Goal: Information Seeking & Learning: Learn about a topic

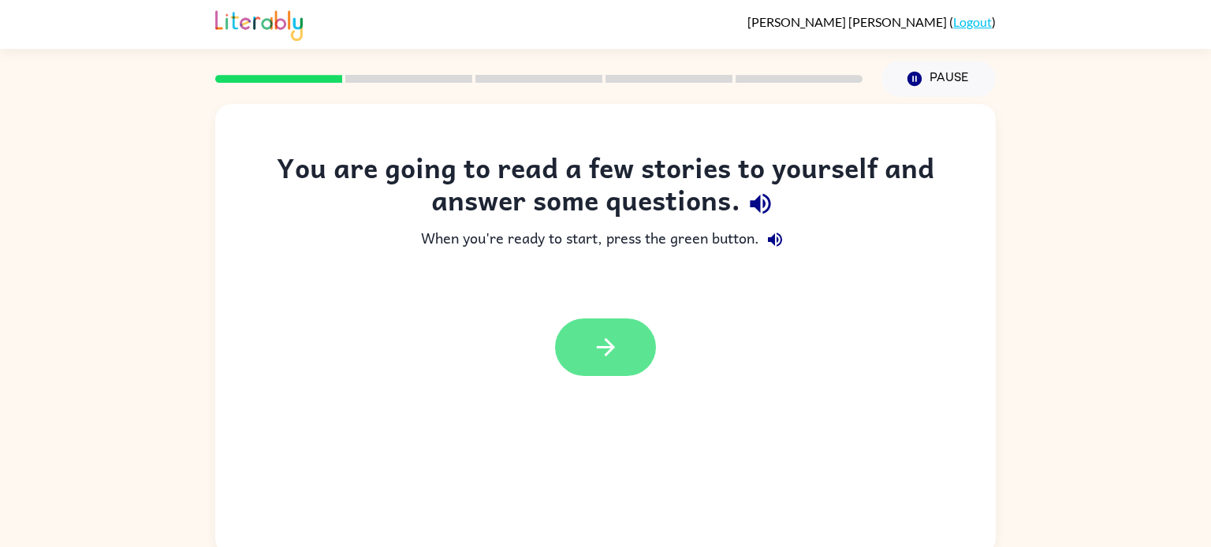
click at [621, 349] on button "button" at bounding box center [605, 348] width 101 height 58
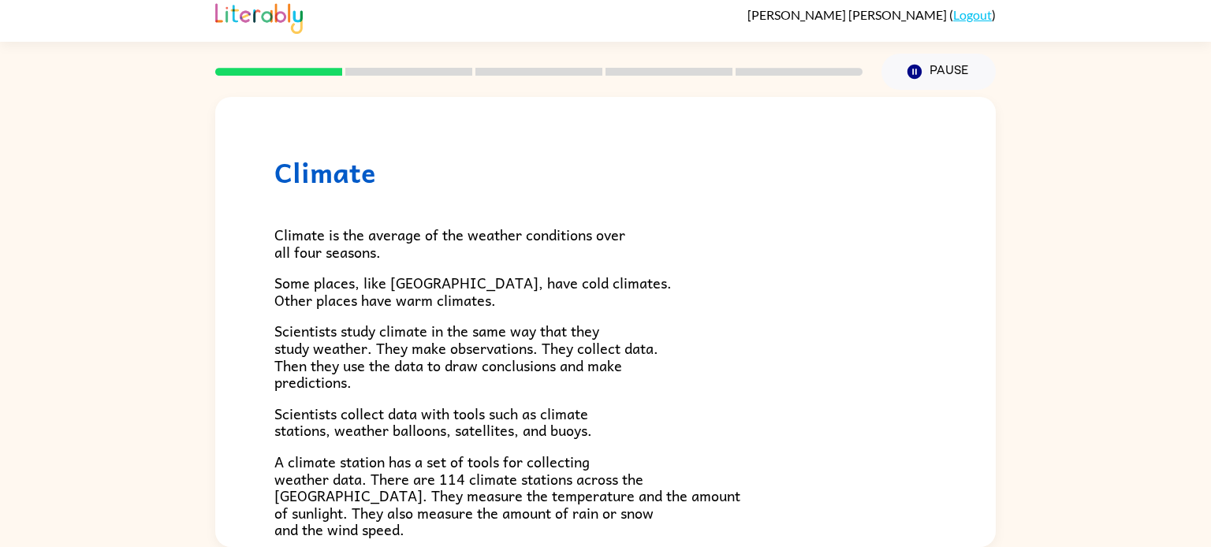
scroll to position [5, 0]
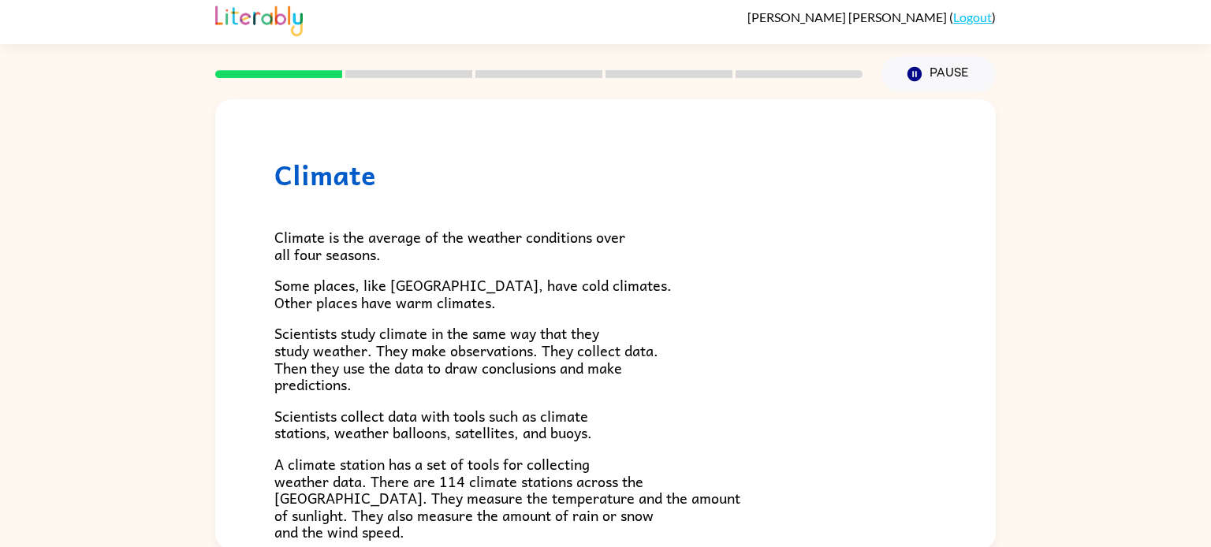
click at [434, 519] on span "A climate station has a set of tools for collecting weather data. There are 114…" at bounding box center [507, 498] width 466 height 91
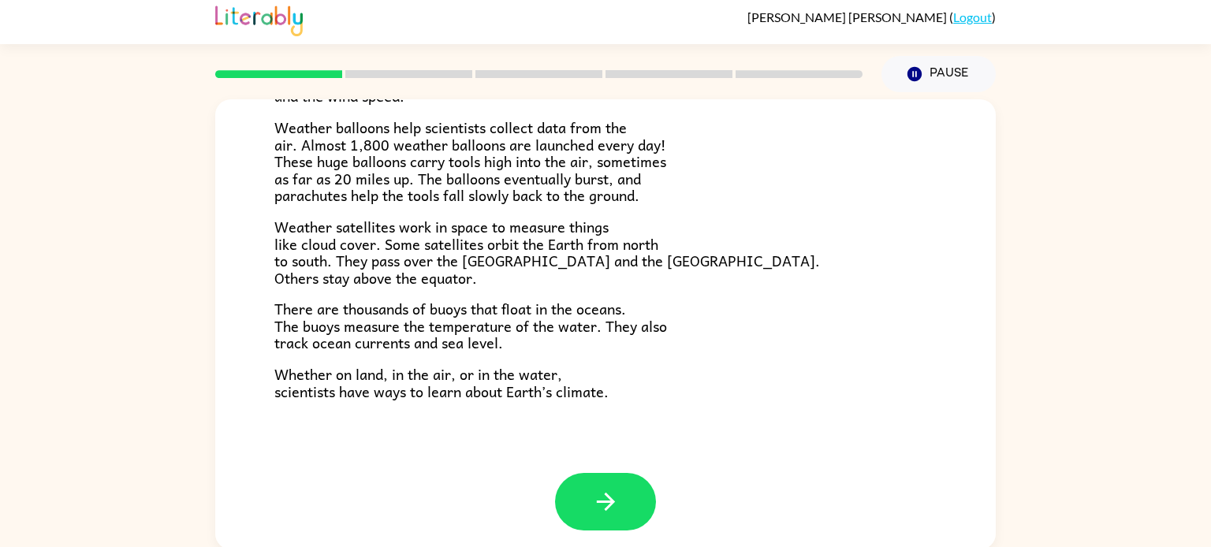
scroll to position [441, 0]
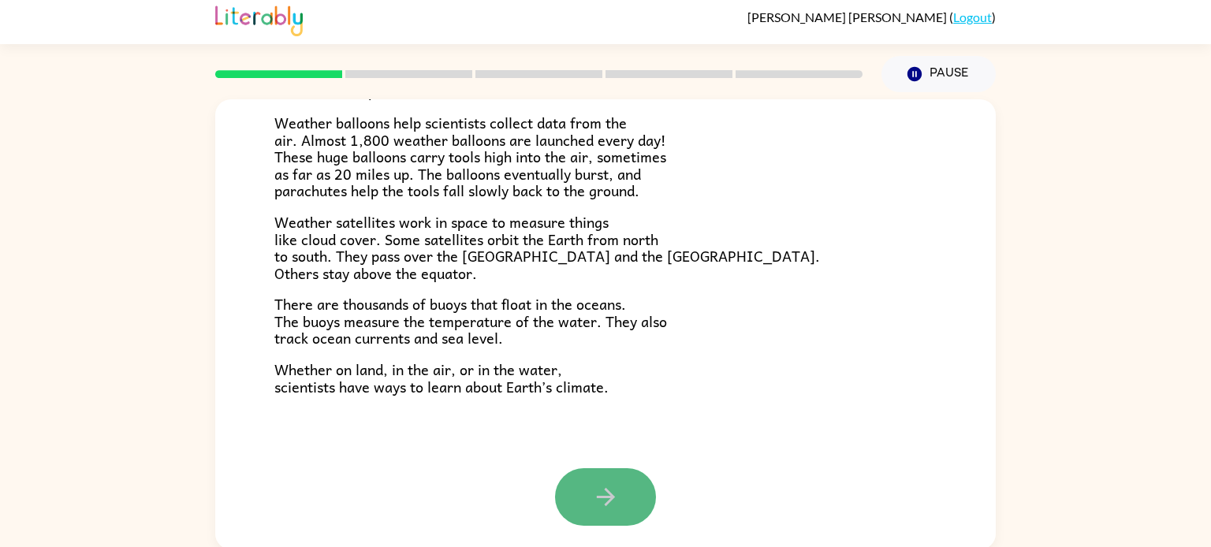
click at [602, 502] on icon "button" at bounding box center [606, 497] width 28 height 28
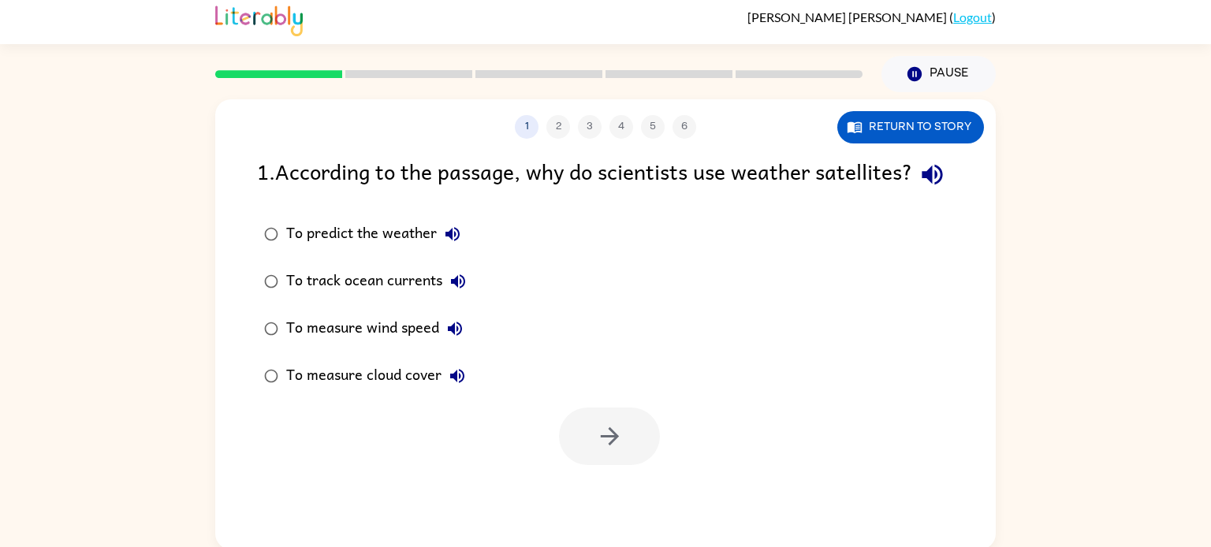
click at [709, 195] on div "1 . According to the passage, why do scientists use weather satellites?" at bounding box center [605, 175] width 697 height 40
click at [636, 465] on button "button" at bounding box center [609, 437] width 101 height 58
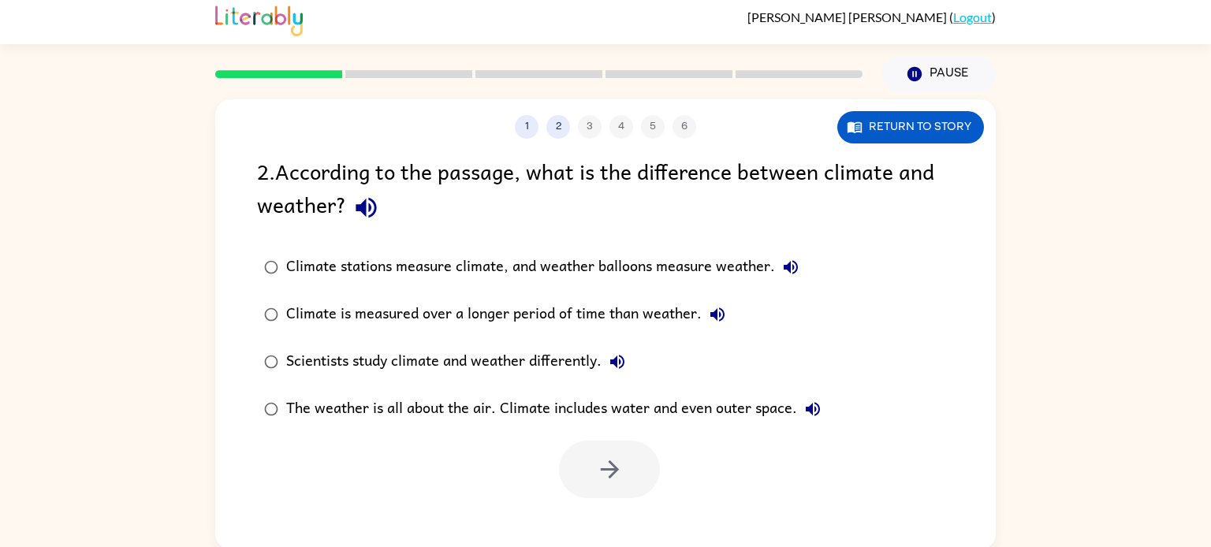
click at [607, 262] on div "Climate stations measure climate, and weather balloons measure weather." at bounding box center [546, 268] width 520 height 32
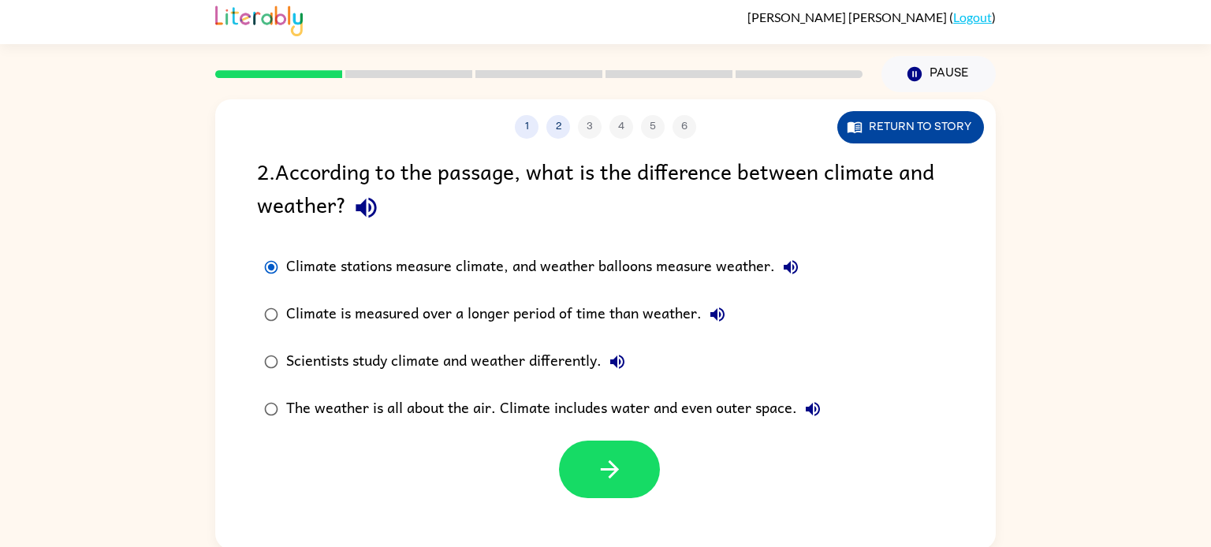
click at [890, 118] on button "Return to story" at bounding box center [910, 127] width 147 height 32
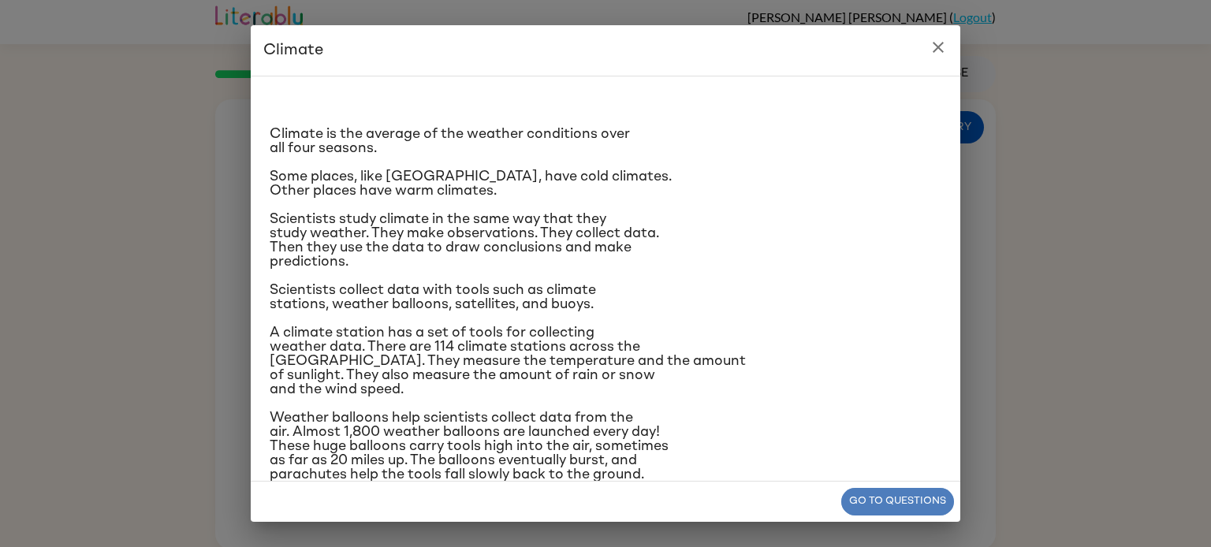
click at [907, 492] on button "Go to questions" at bounding box center [897, 502] width 113 height 28
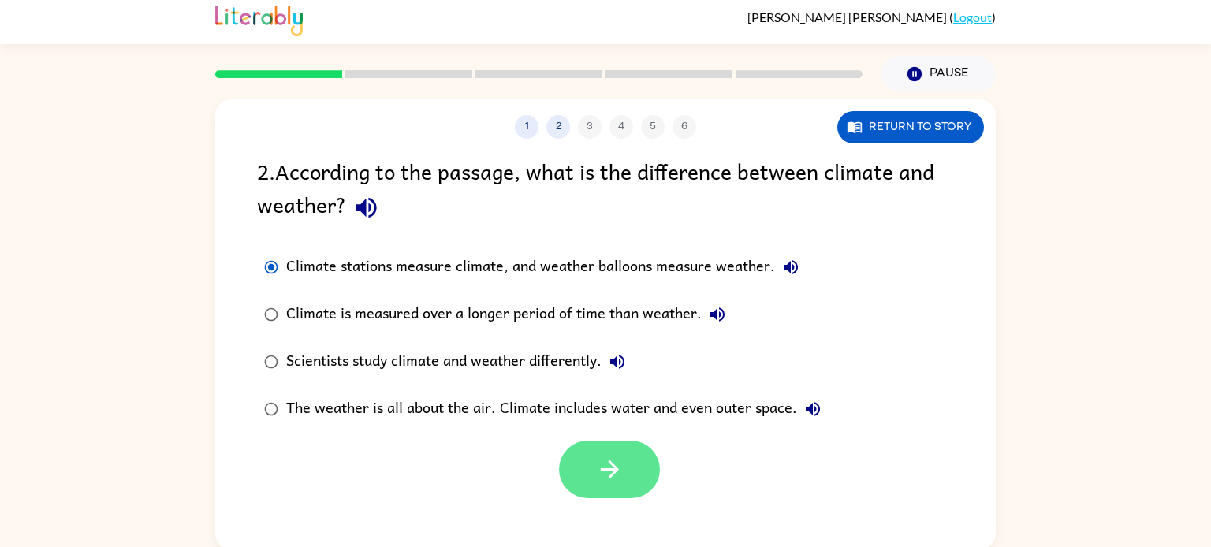
click at [623, 484] on button "button" at bounding box center [609, 470] width 101 height 58
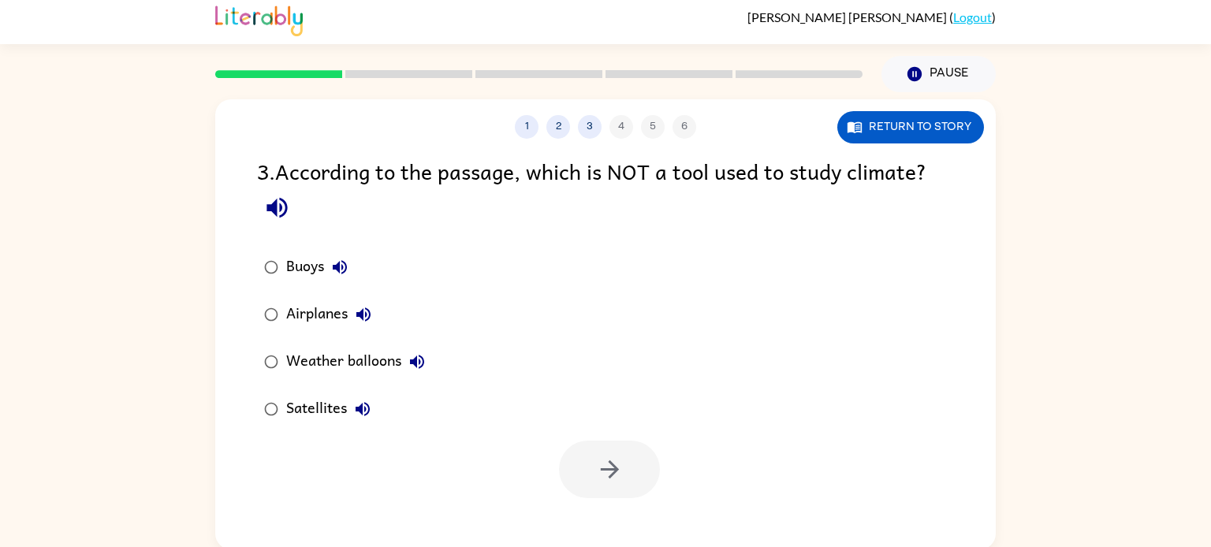
click at [294, 314] on div "Airplanes" at bounding box center [332, 315] width 93 height 32
click at [600, 501] on div "1 2 3 4 5 6 Return to story 3 . According to the passage, which is NOT a tool u…" at bounding box center [605, 324] width 781 height 450
click at [618, 472] on icon "button" at bounding box center [610, 470] width 28 height 28
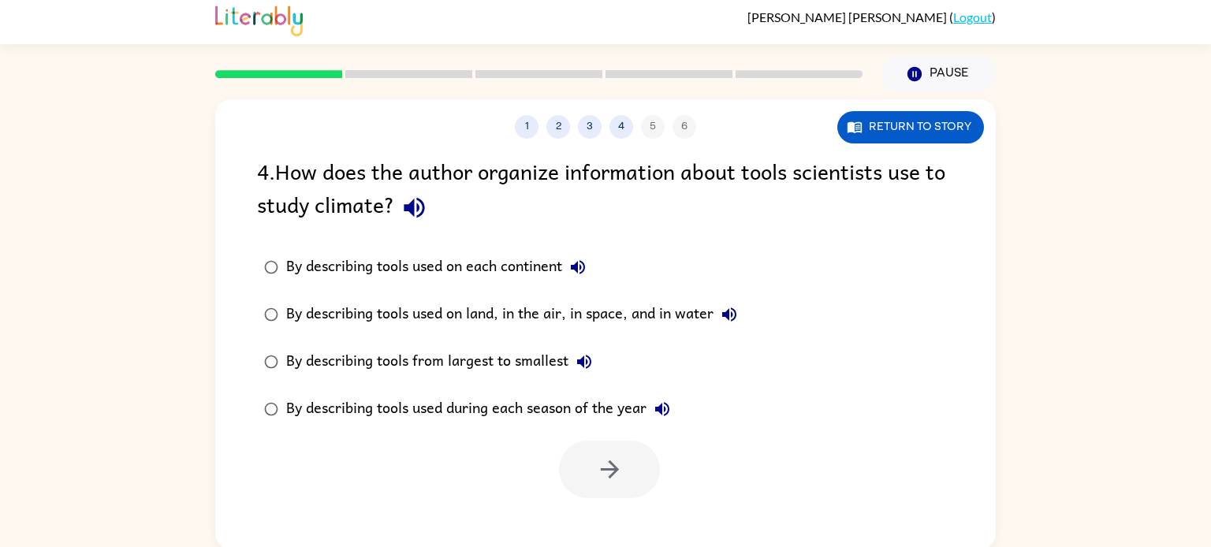
click at [464, 309] on div "By describing tools used on land, in the air, in space, and in water" at bounding box center [515, 315] width 459 height 32
click at [631, 475] on button "button" at bounding box center [609, 470] width 101 height 58
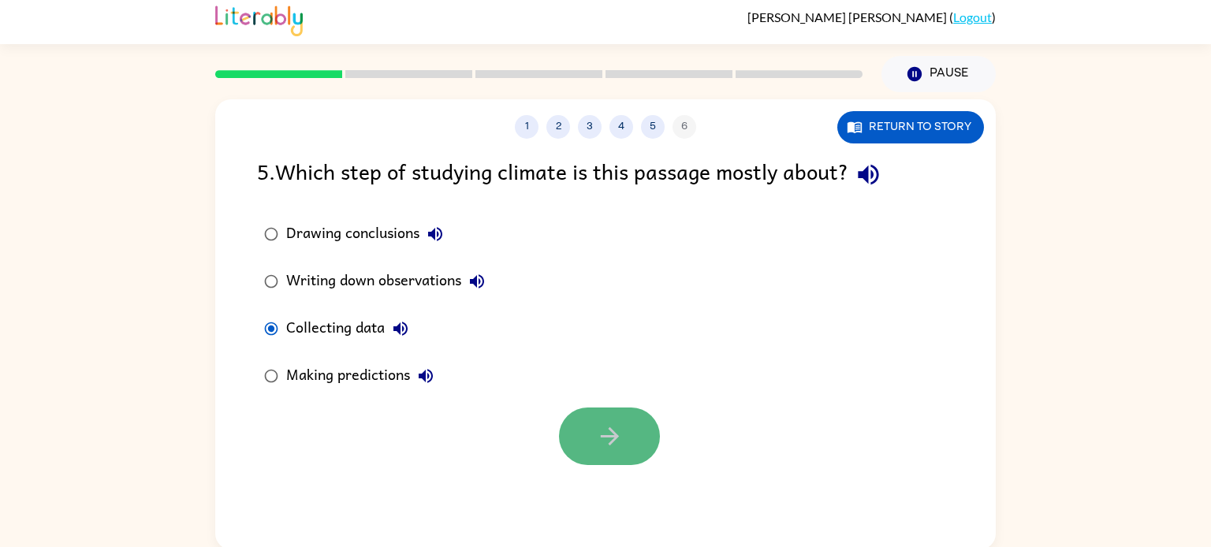
click at [581, 438] on button "button" at bounding box center [609, 437] width 101 height 58
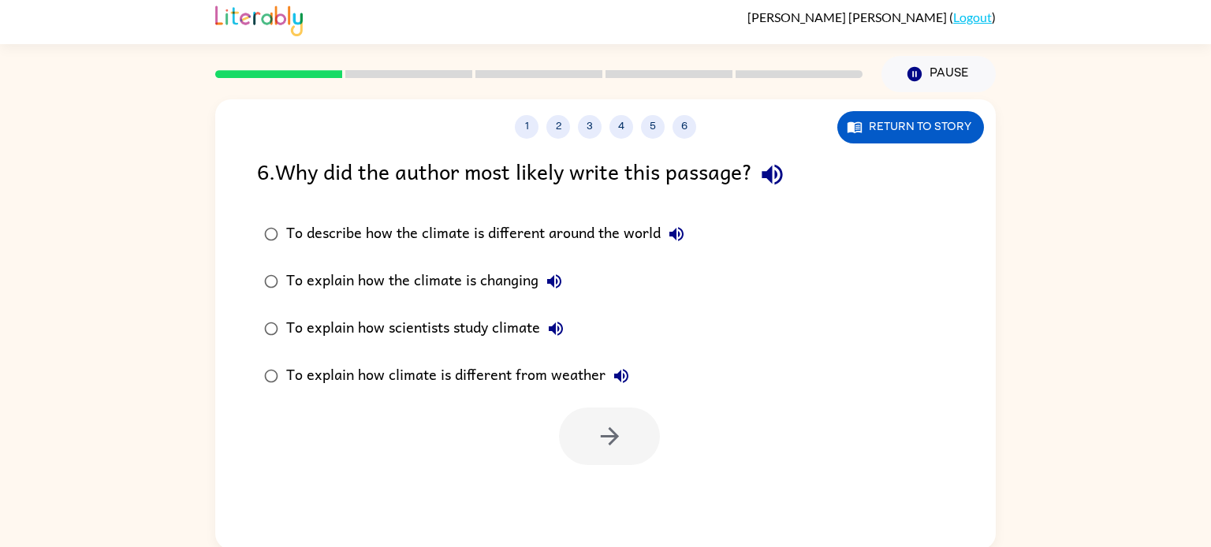
click at [319, 326] on div "To explain how scientists study climate" at bounding box center [428, 329] width 285 height 32
click at [591, 449] on button "button" at bounding box center [609, 437] width 101 height 58
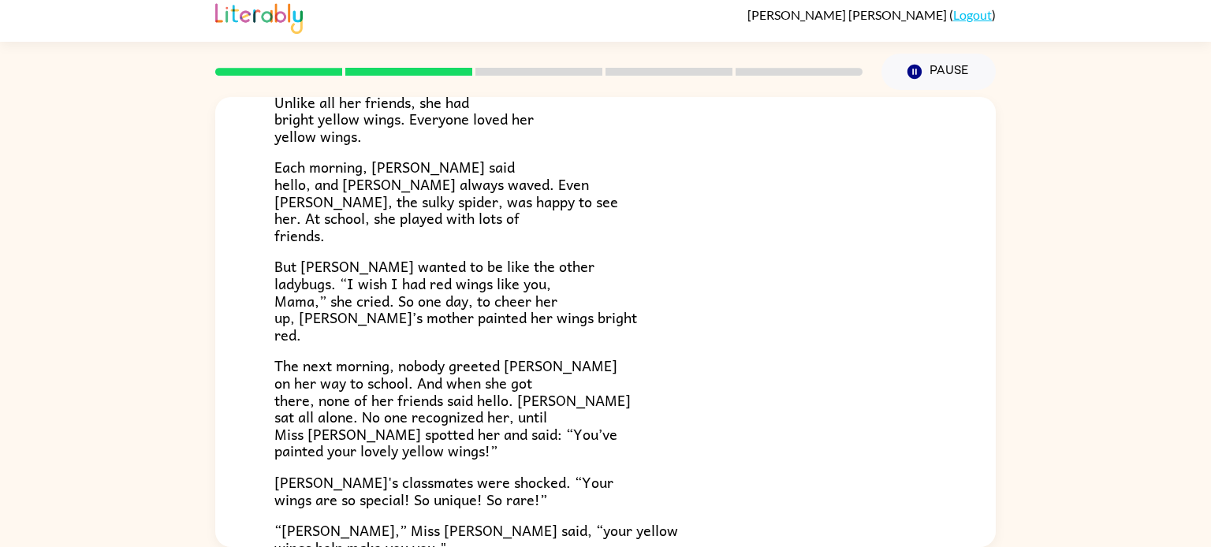
scroll to position [165, 0]
click at [436, 313] on span "But [PERSON_NAME] wanted to be like the other ladybugs. “I wish I had red wings…" at bounding box center [455, 299] width 363 height 91
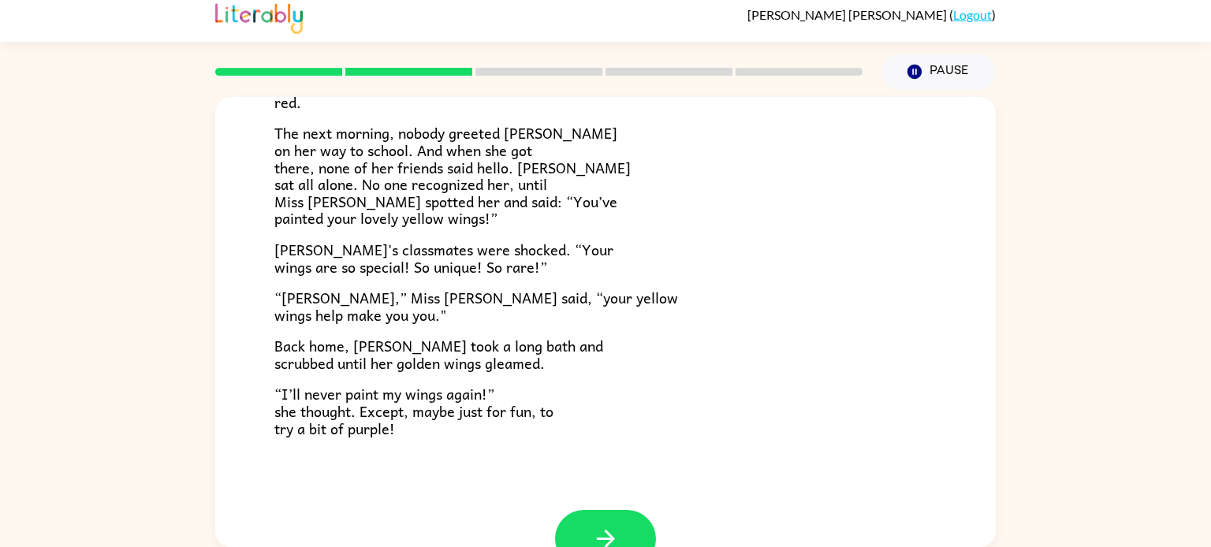
scroll to position [404, 0]
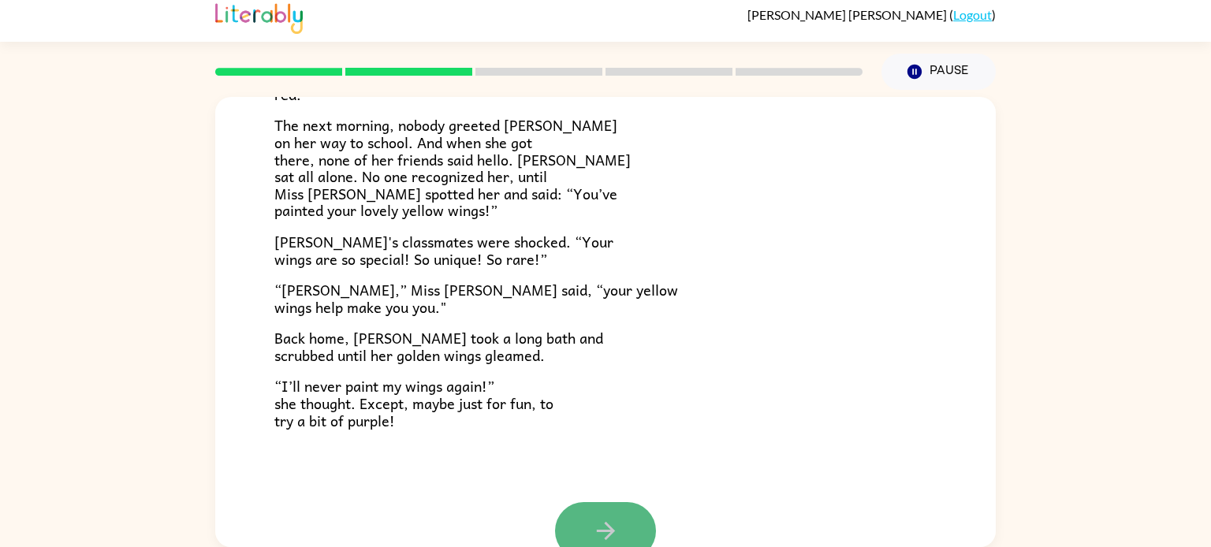
click at [587, 532] on button "button" at bounding box center [605, 531] width 101 height 58
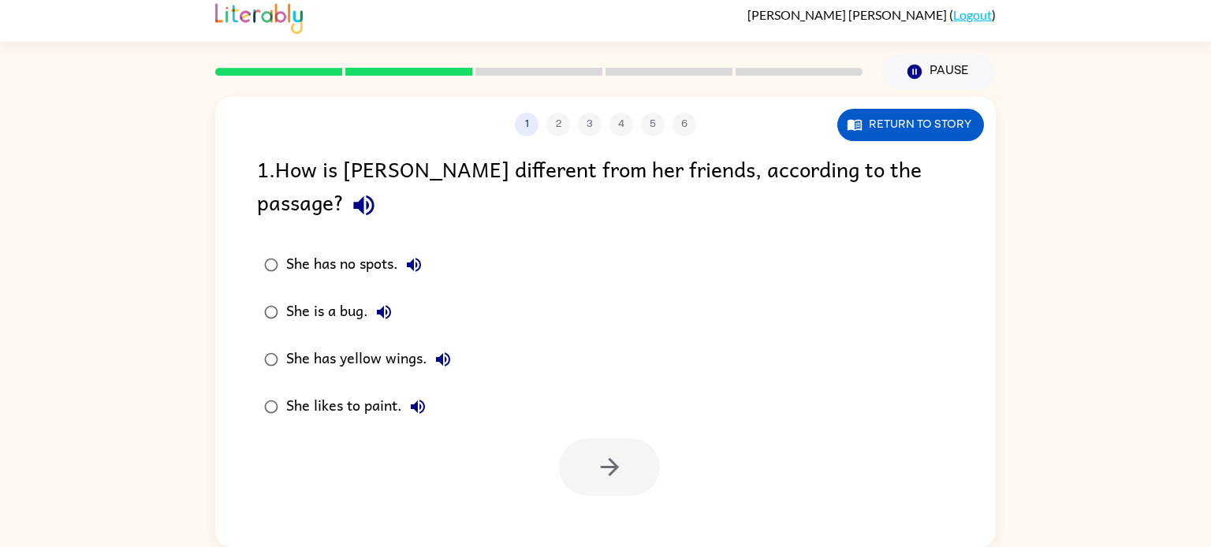
click at [349, 344] on div "She has yellow wings." at bounding box center [372, 360] width 173 height 32
click at [585, 445] on button "button" at bounding box center [609, 467] width 101 height 58
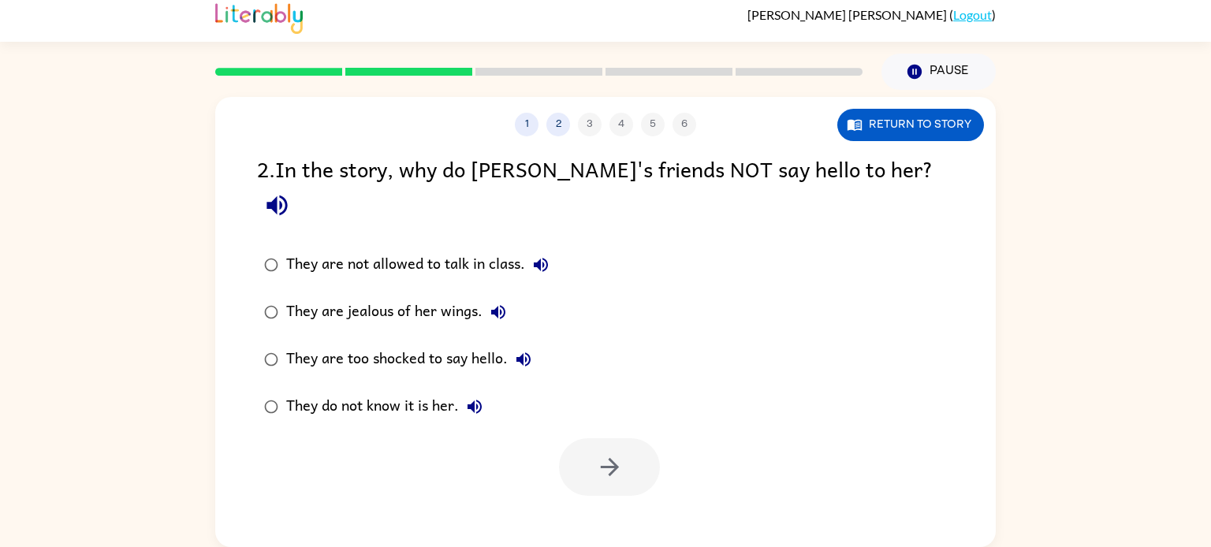
click at [291, 431] on div at bounding box center [605, 463] width 781 height 65
click at [652, 462] on div at bounding box center [609, 467] width 101 height 58
click at [633, 460] on button "button" at bounding box center [609, 467] width 101 height 58
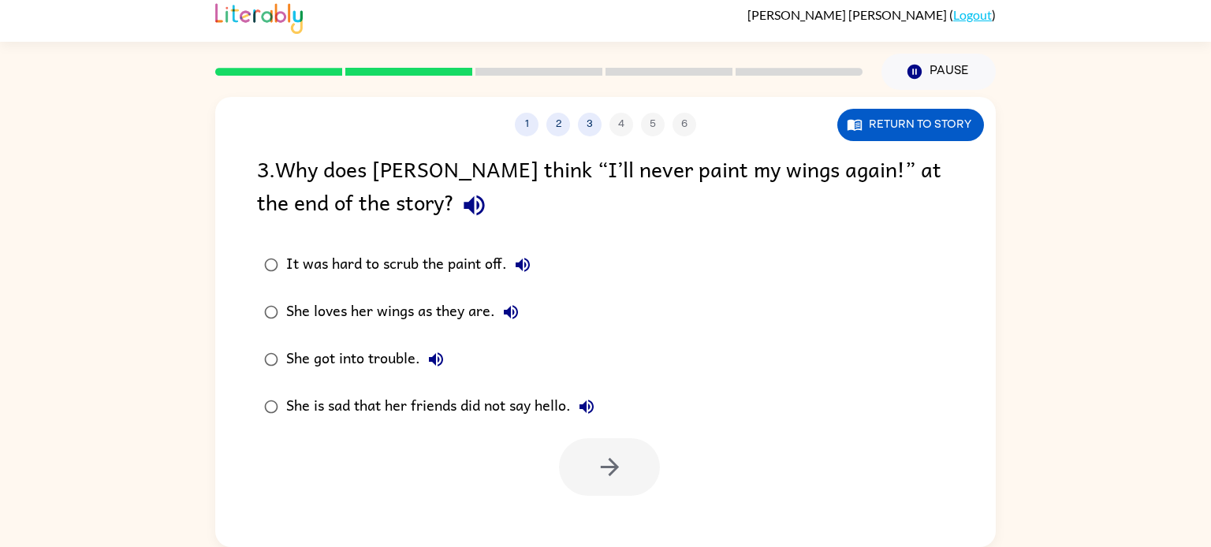
click at [412, 410] on div "She is sad that her friends did not say hello." at bounding box center [444, 407] width 316 height 32
click at [630, 483] on button "button" at bounding box center [609, 467] width 101 height 58
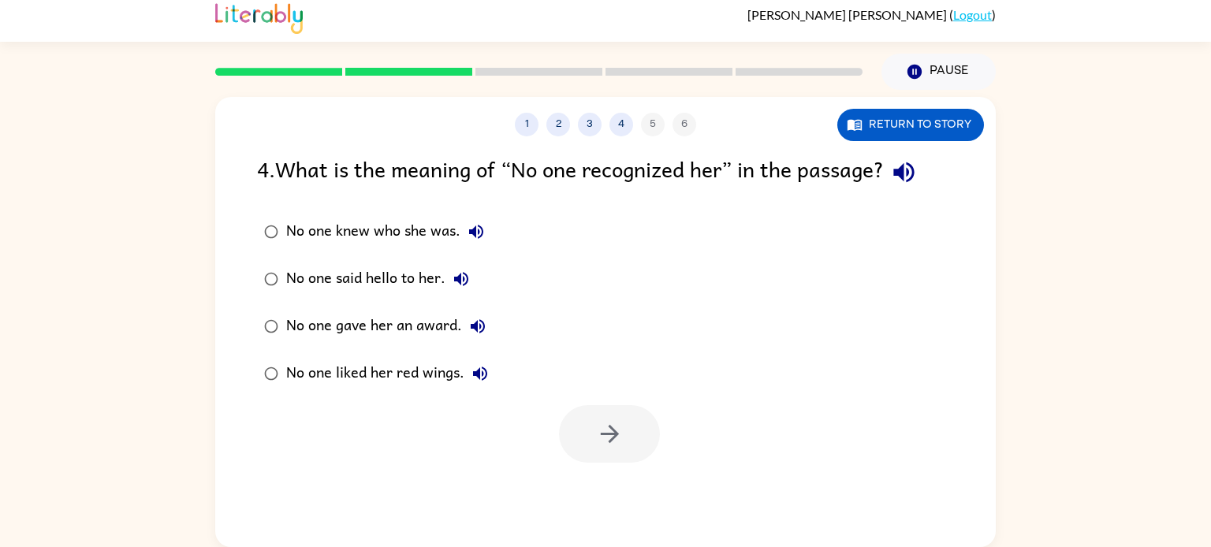
click at [470, 218] on button "No one knew who she was." at bounding box center [476, 232] width 32 height 32
click at [460, 240] on div "No one knew who she was." at bounding box center [389, 232] width 206 height 32
click at [614, 440] on icon "button" at bounding box center [610, 434] width 28 height 28
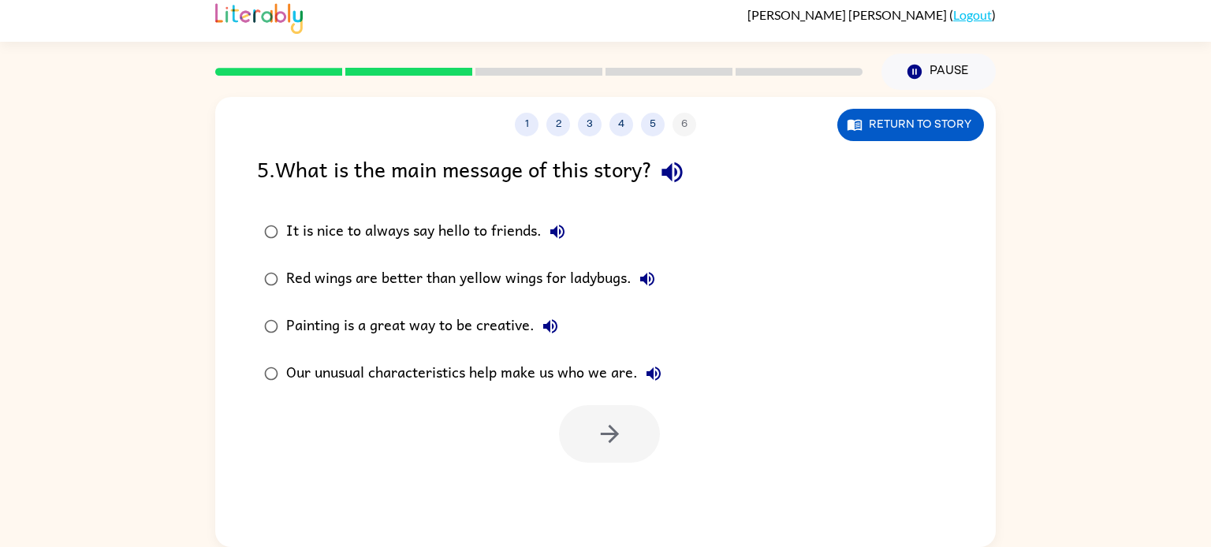
click at [436, 385] on div "Our unusual characteristics help make us who we are." at bounding box center [477, 374] width 383 height 32
click at [612, 443] on icon "button" at bounding box center [610, 434] width 28 height 28
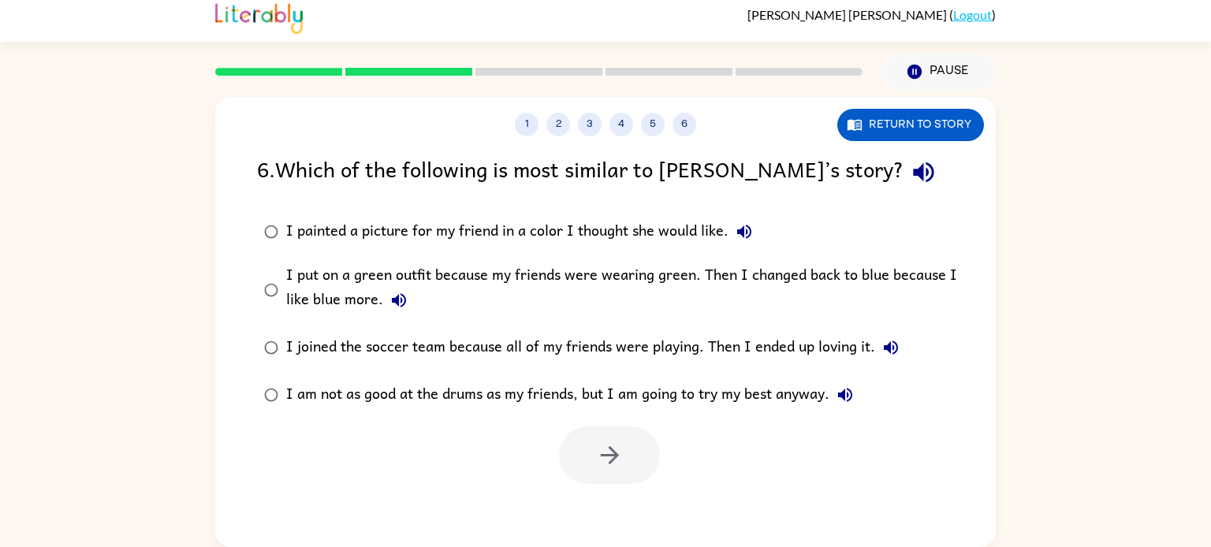
click at [483, 273] on div "I put on a green outfit because my friends were wearing green. Then I changed b…" at bounding box center [630, 289] width 689 height 53
click at [617, 459] on icon "button" at bounding box center [610, 456] width 28 height 28
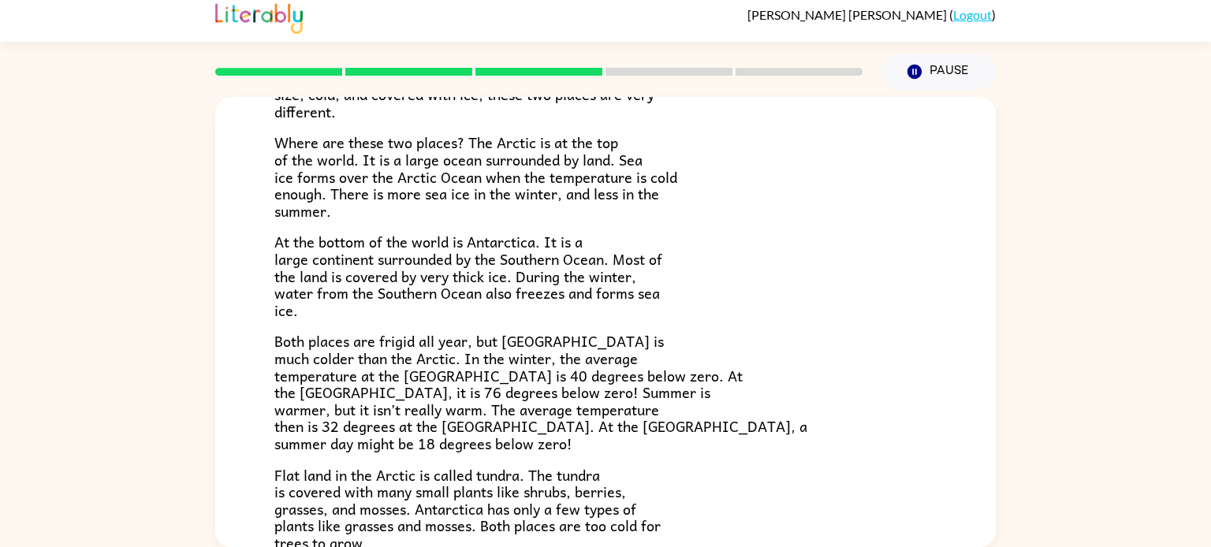
scroll to position [177, 0]
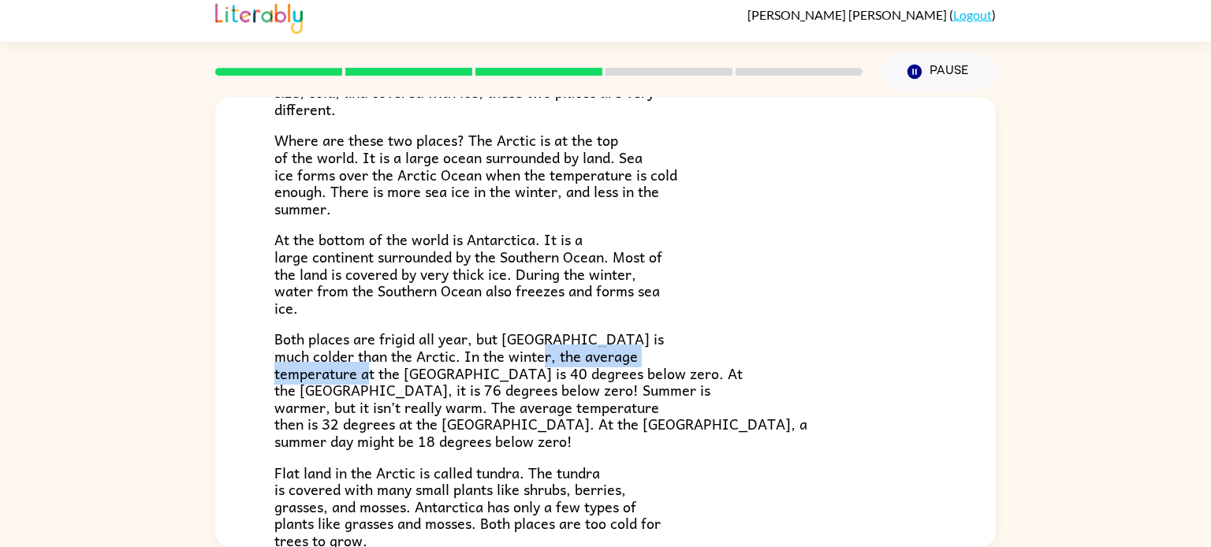
drag, startPoint x: 409, startPoint y: 371, endPoint x: 584, endPoint y: 361, distance: 175.3
click at [584, 361] on span "Both places are frigid all year, but [GEOGRAPHIC_DATA] is much colder than the …" at bounding box center [540, 389] width 533 height 125
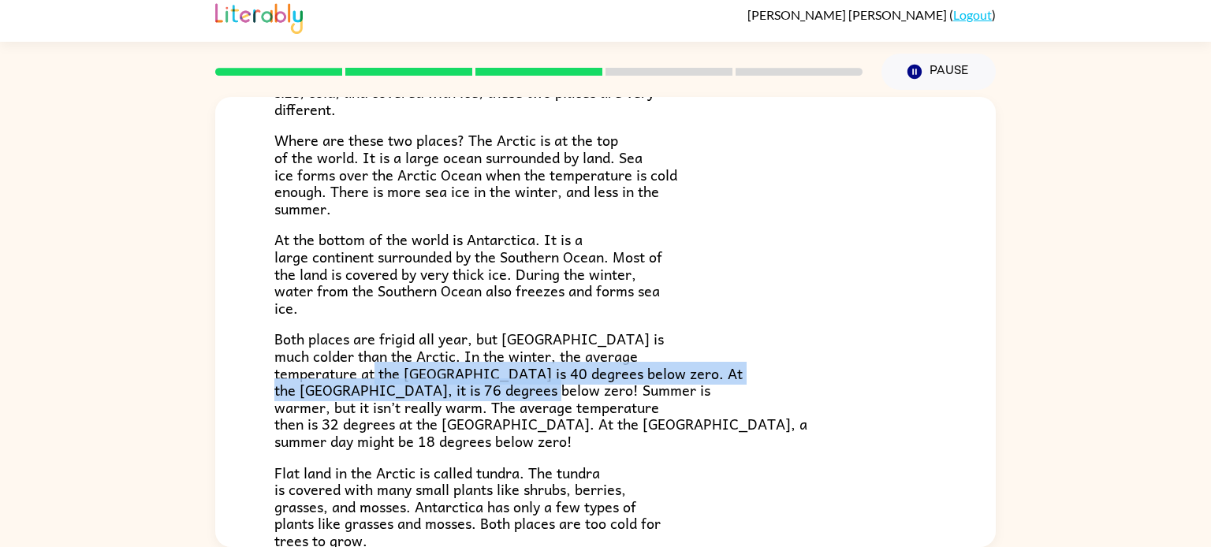
drag, startPoint x: 419, startPoint y: 382, endPoint x: 626, endPoint y: 387, distance: 206.6
click at [626, 387] on span "Both places are frigid all year, but [GEOGRAPHIC_DATA] is much colder than the …" at bounding box center [540, 389] width 533 height 125
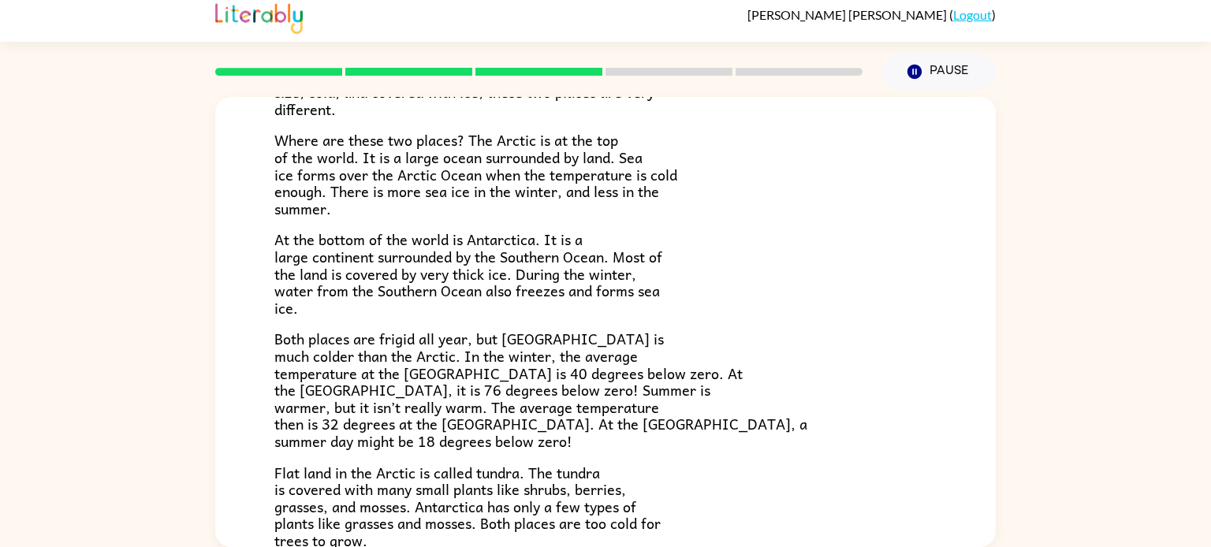
click at [277, 401] on span "Both places are frigid all year, but [GEOGRAPHIC_DATA] is much colder than the …" at bounding box center [540, 389] width 533 height 125
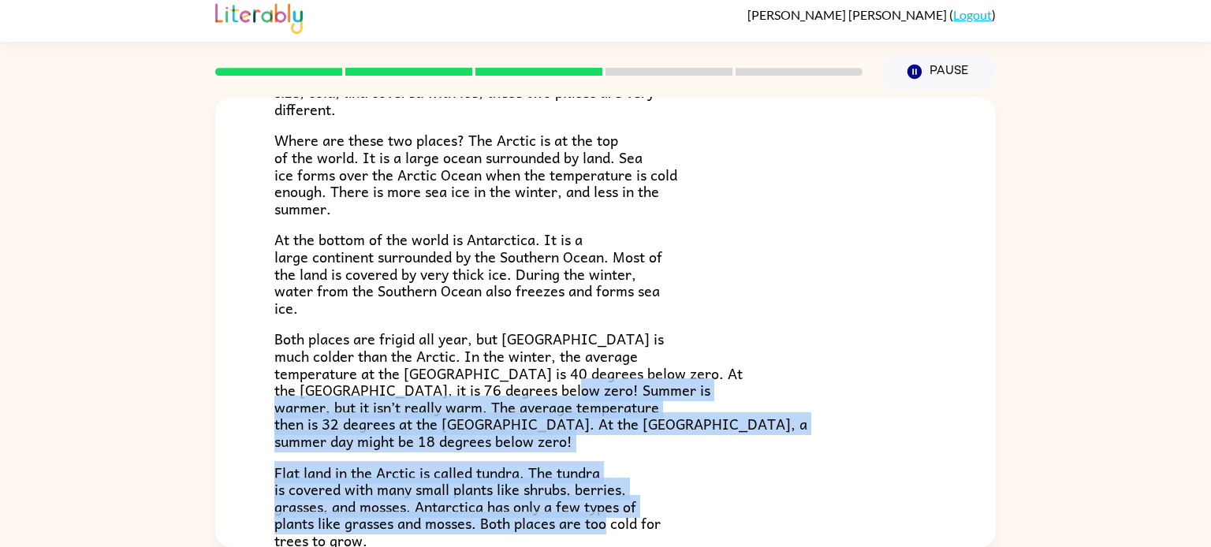
drag, startPoint x: 273, startPoint y: 414, endPoint x: 610, endPoint y: 531, distance: 357.1
click at [610, 531] on div "The Arctic and [GEOGRAPHIC_DATA] Have you heard of the Arctic and [GEOGRAPHIC_D…" at bounding box center [605, 271] width 781 height 702
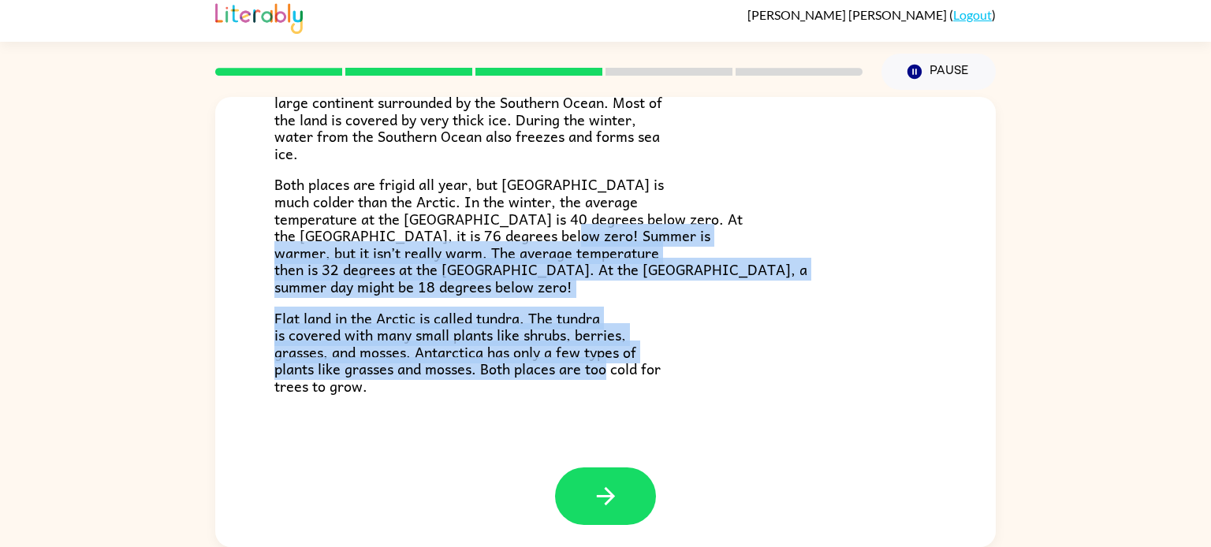
scroll to position [329, 0]
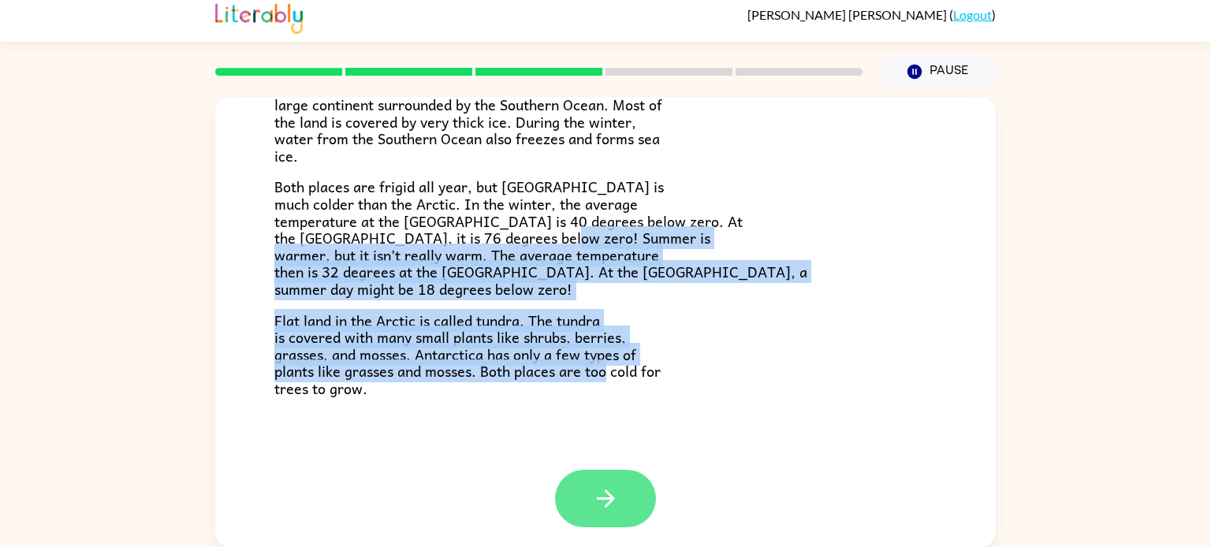
click at [617, 508] on icon "button" at bounding box center [606, 499] width 28 height 28
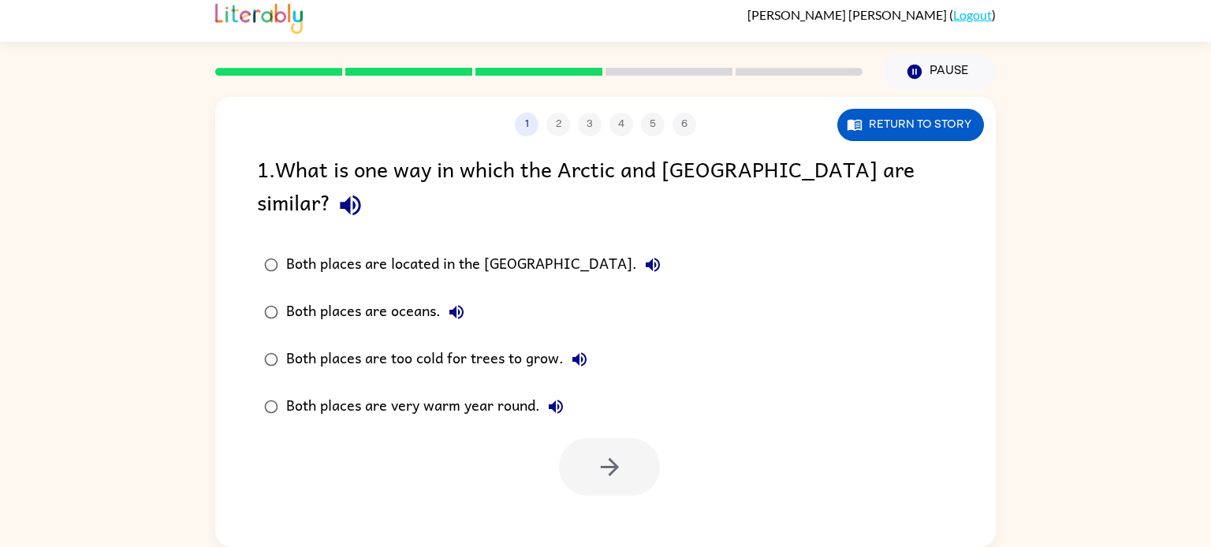
scroll to position [0, 0]
click at [399, 344] on div "Both places are too cold for trees to grow." at bounding box center [440, 360] width 309 height 32
click at [621, 453] on icon "button" at bounding box center [610, 467] width 28 height 28
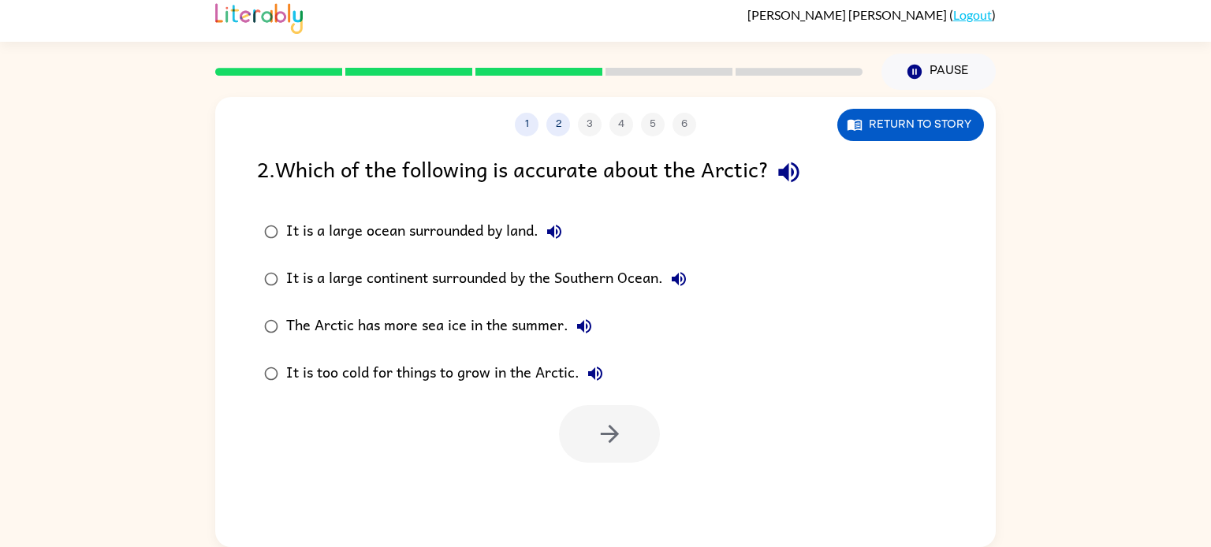
click at [353, 367] on div "It is too cold for things to grow in the Arctic." at bounding box center [448, 374] width 325 height 32
click at [618, 445] on icon "button" at bounding box center [610, 434] width 28 height 28
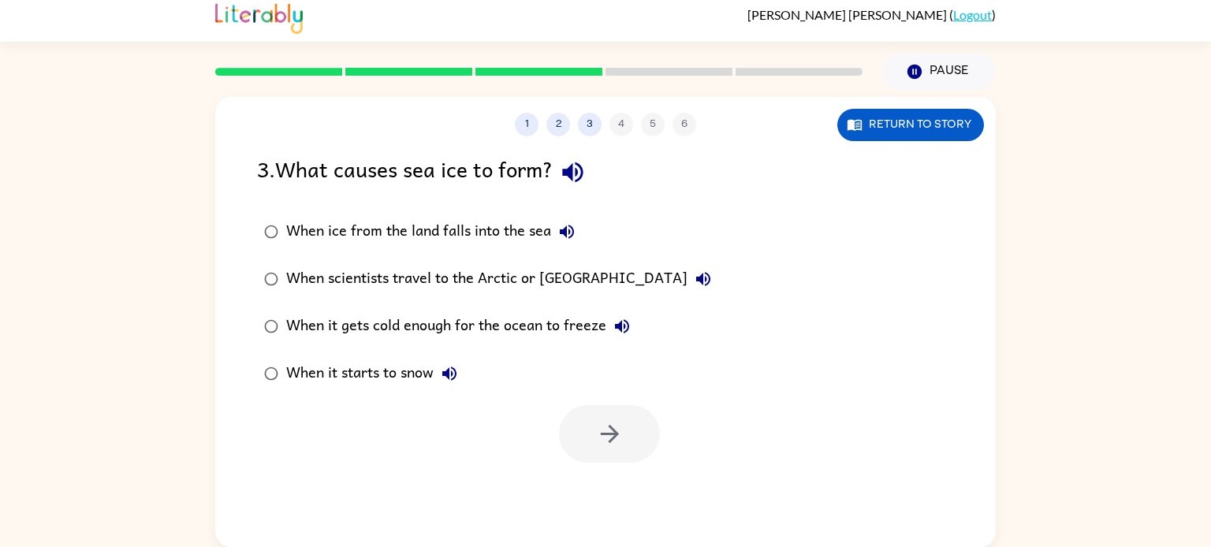
click at [352, 236] on div "When ice from the land falls into the sea" at bounding box center [434, 232] width 296 height 32
click at [637, 462] on div at bounding box center [609, 434] width 101 height 58
click at [614, 445] on icon "button" at bounding box center [610, 434] width 28 height 28
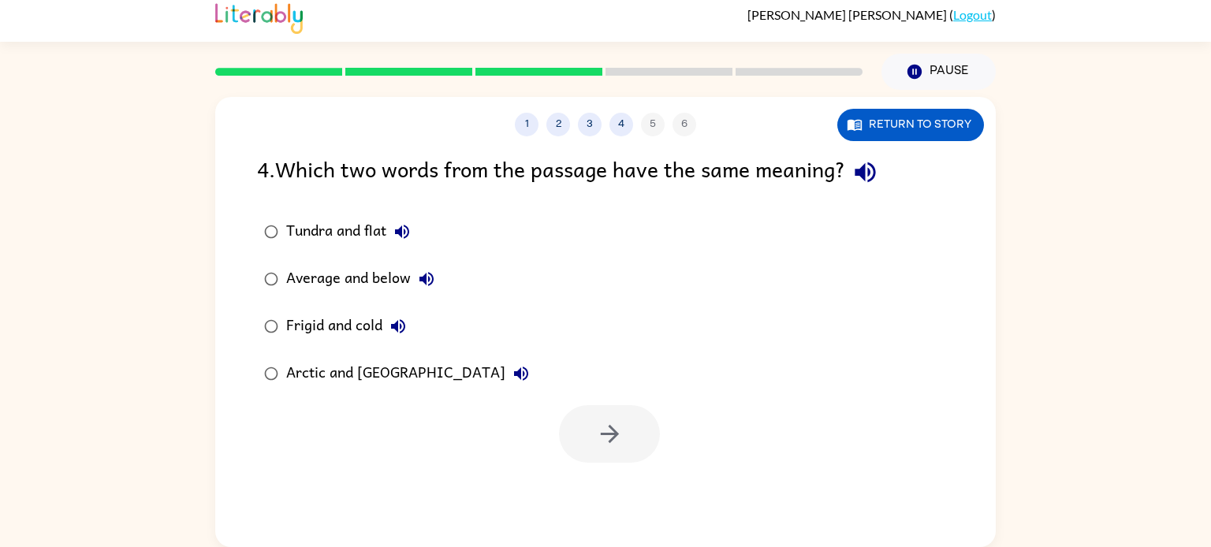
click at [303, 331] on div "Frigid and cold" at bounding box center [350, 327] width 128 height 32
click at [289, 375] on div "Arctic and [GEOGRAPHIC_DATA]" at bounding box center [411, 374] width 251 height 32
click at [613, 446] on icon "button" at bounding box center [610, 434] width 28 height 28
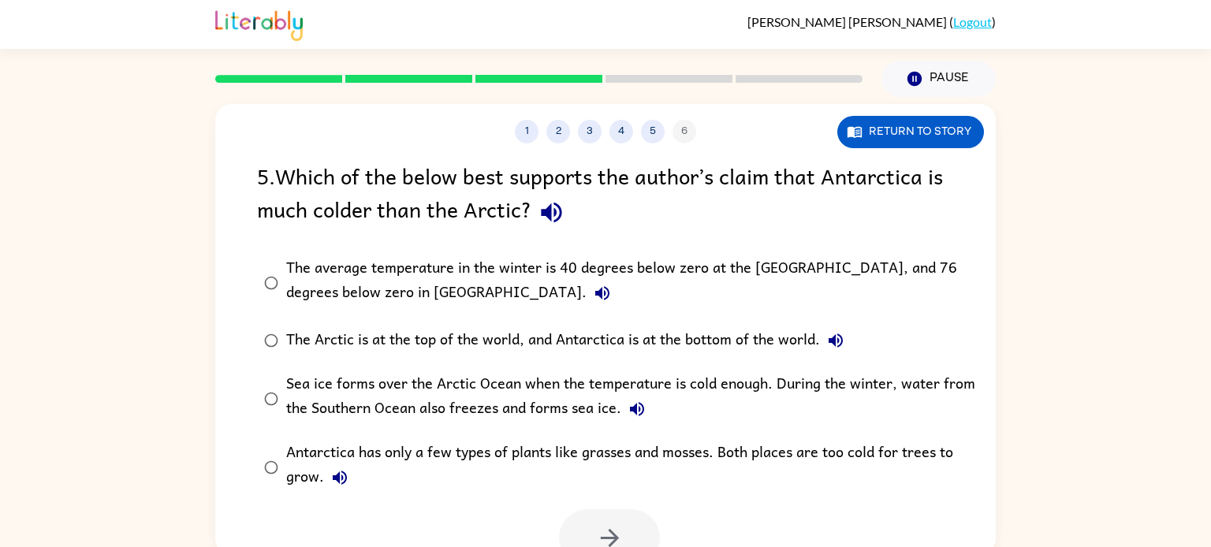
scroll to position [7, 0]
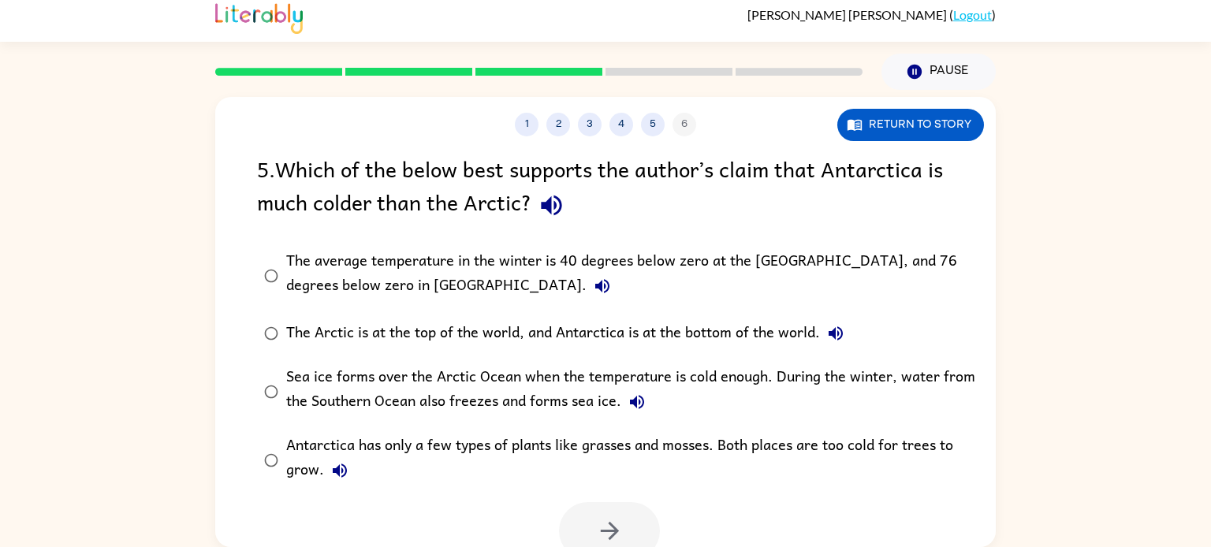
click at [372, 448] on div "Antarctica has only a few types of plants like grasses and mosses. Both places …" at bounding box center [630, 460] width 689 height 53
click at [598, 538] on icon "button" at bounding box center [610, 531] width 28 height 28
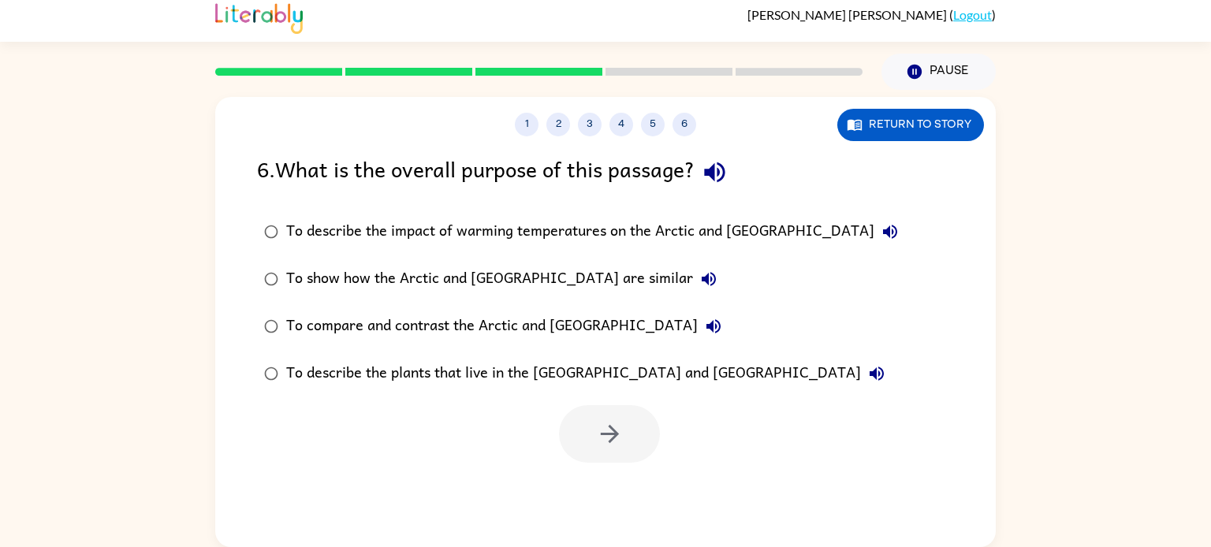
click at [322, 281] on div "To show how the Arctic and [GEOGRAPHIC_DATA] are similar" at bounding box center [505, 279] width 438 height 32
click at [341, 342] on label "To compare and contrast the Arctic and [GEOGRAPHIC_DATA]" at bounding box center [580, 326] width 665 height 47
click at [341, 334] on div "To compare and contrast the Arctic and [GEOGRAPHIC_DATA]" at bounding box center [507, 327] width 443 height 32
click at [615, 438] on icon "button" at bounding box center [610, 434] width 28 height 28
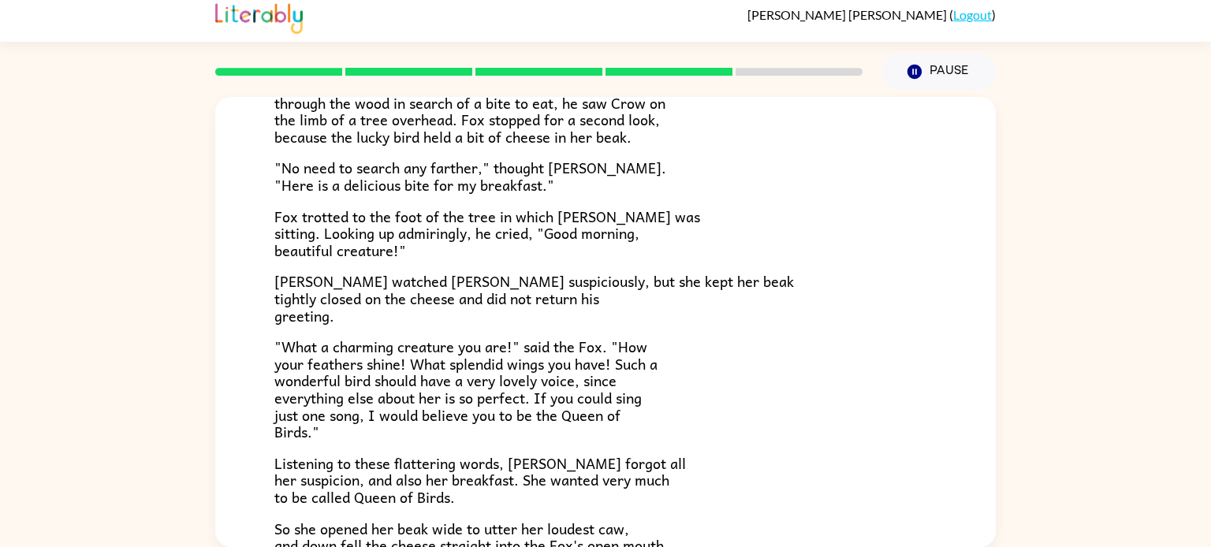
scroll to position [162, 0]
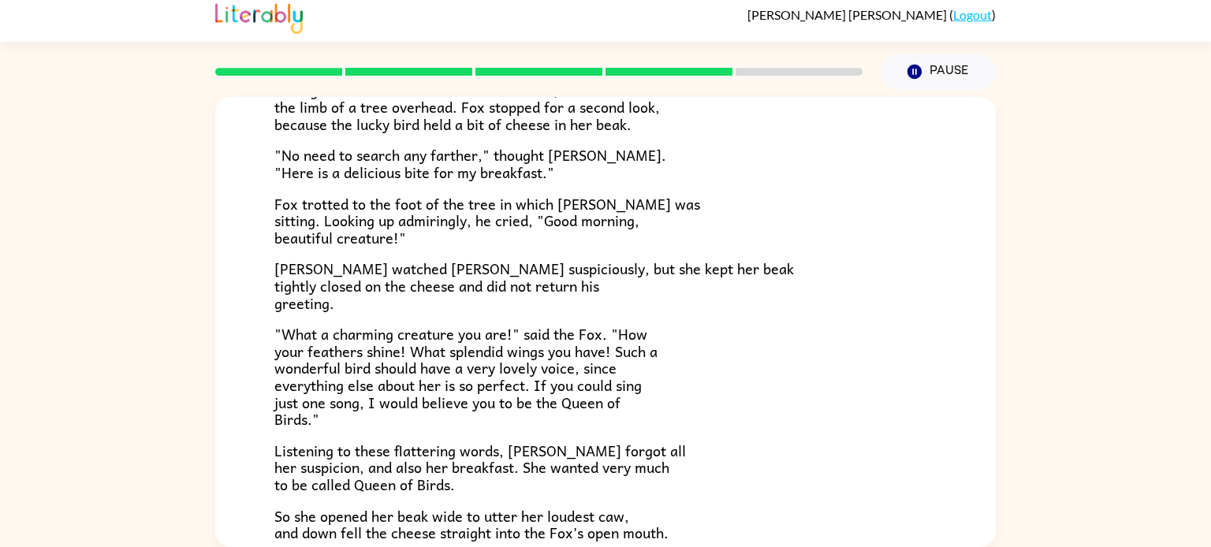
click at [566, 247] on div "One bright morning as [PERSON_NAME] was following his sharp nose through the wo…" at bounding box center [605, 284] width 662 height 515
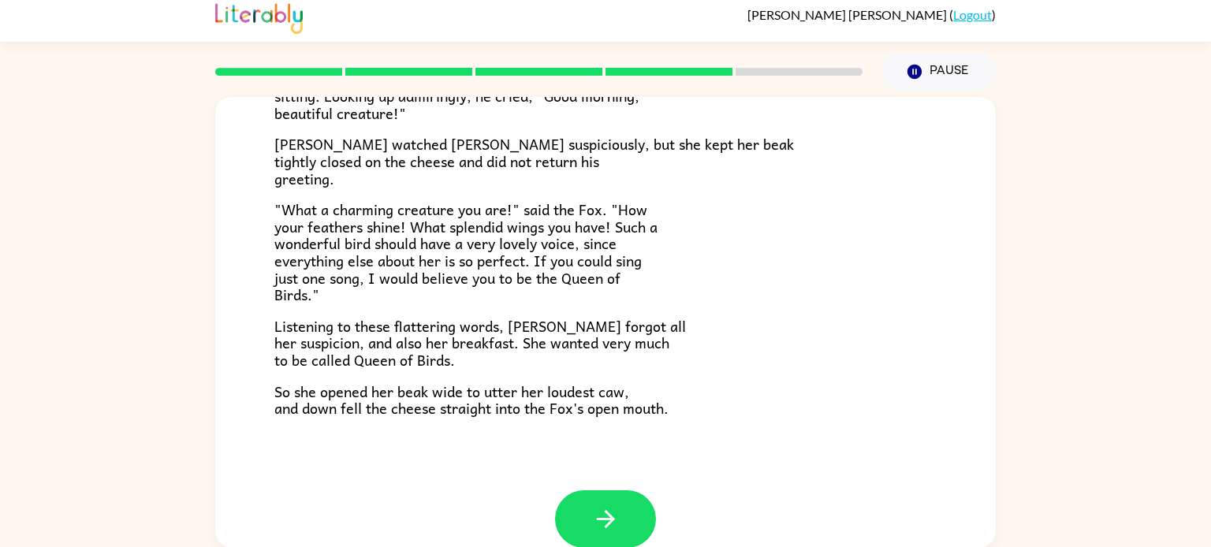
scroll to position [310, 0]
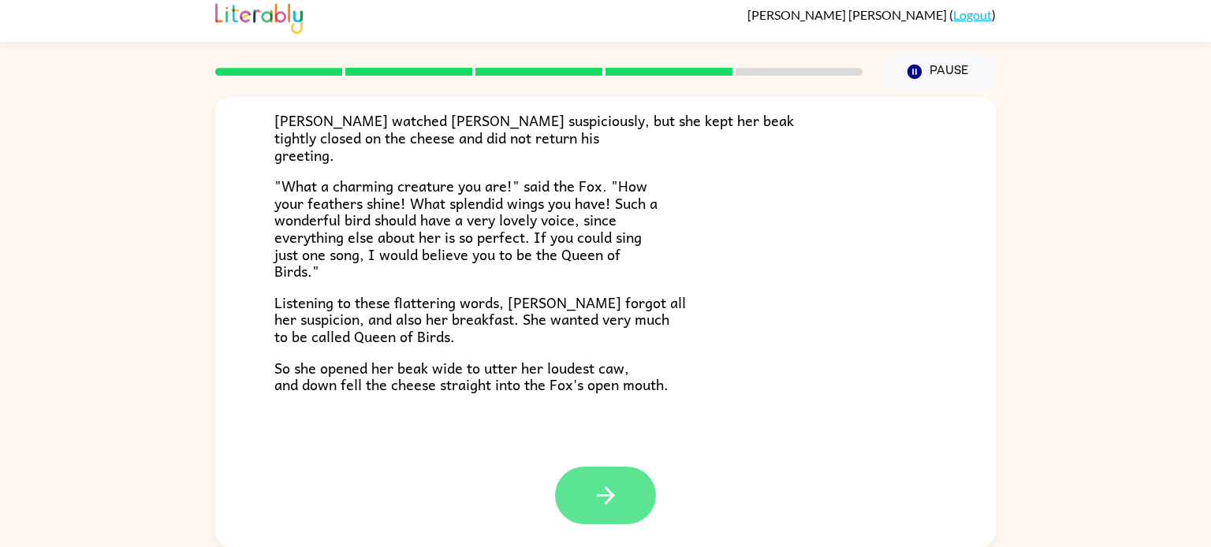
click at [607, 509] on button "button" at bounding box center [605, 496] width 101 height 58
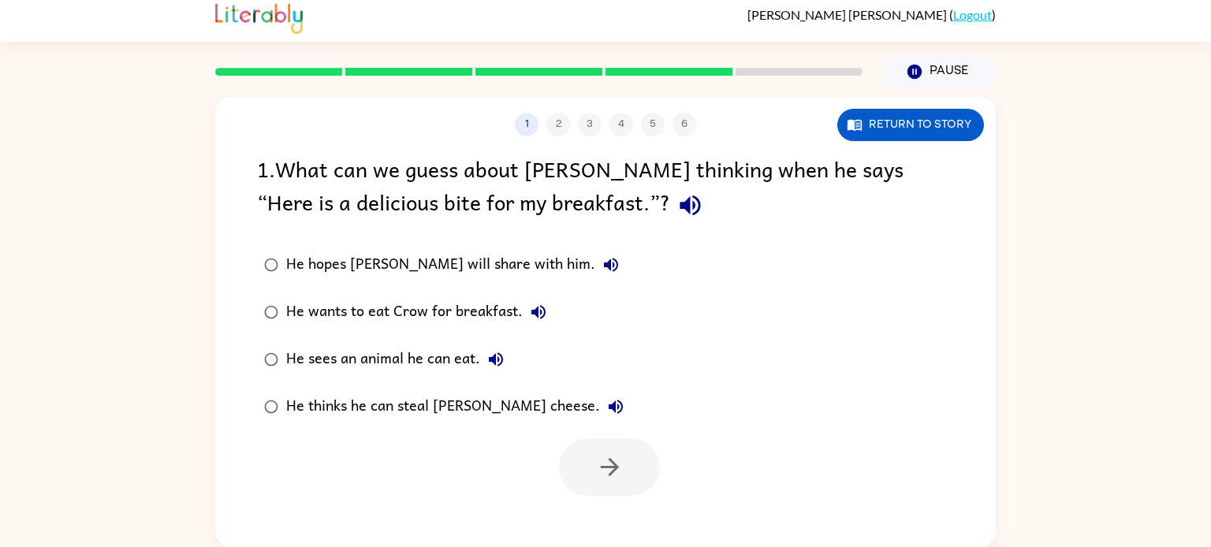
scroll to position [0, 0]
click at [677, 233] on div "1 . What can we guess about [PERSON_NAME] thinking when he says “Here is a deli…" at bounding box center [605, 324] width 781 height 344
click at [392, 311] on div "He wants to eat Crow for breakfast." at bounding box center [420, 312] width 268 height 32
click at [371, 408] on div "He thinks he can steal [PERSON_NAME] cheese." at bounding box center [458, 407] width 345 height 32
click at [609, 477] on icon "button" at bounding box center [610, 467] width 28 height 28
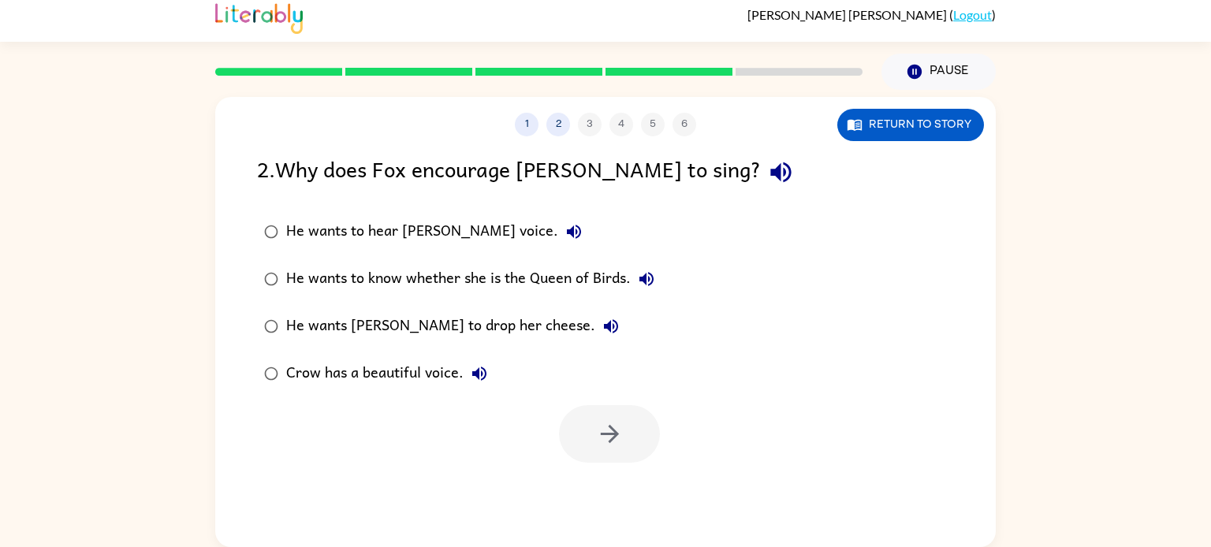
click at [365, 326] on div "He wants [PERSON_NAME] to drop her cheese." at bounding box center [456, 327] width 341 height 32
click at [624, 446] on button "button" at bounding box center [609, 434] width 101 height 58
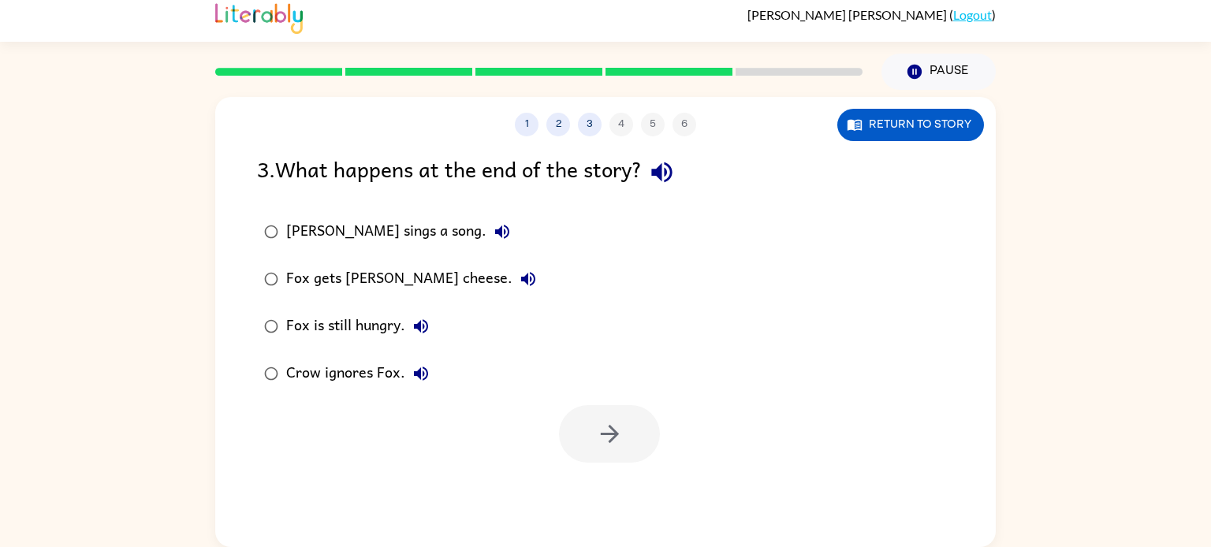
click at [390, 279] on div "Fox gets [PERSON_NAME] cheese." at bounding box center [415, 279] width 258 height 32
click at [597, 429] on icon "button" at bounding box center [610, 434] width 28 height 28
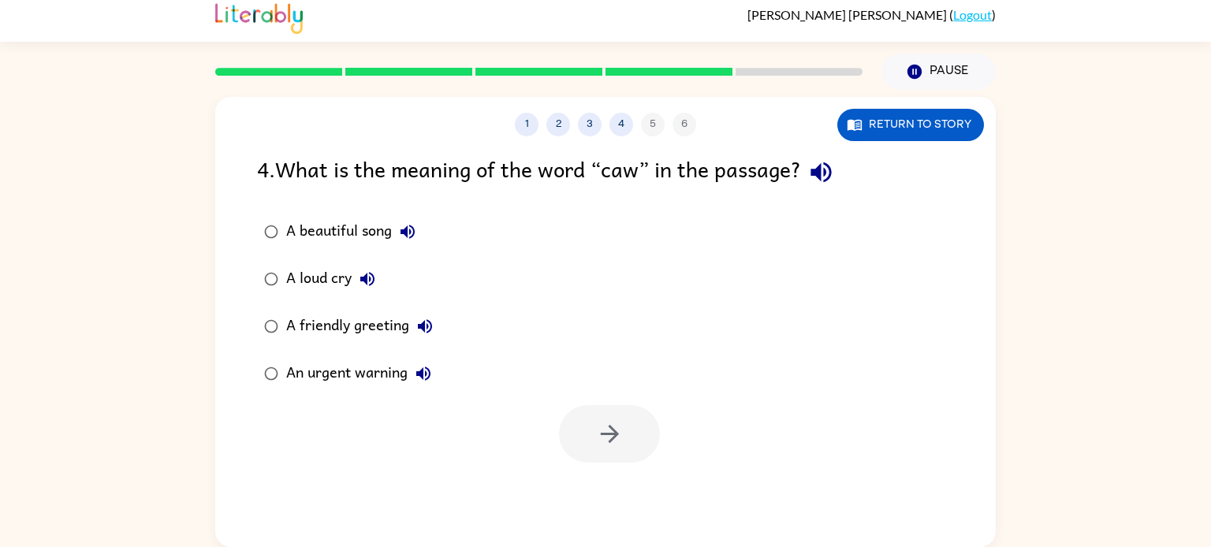
click at [345, 278] on div "A loud cry" at bounding box center [334, 279] width 97 height 32
click at [379, 373] on div "An urgent warning" at bounding box center [362, 374] width 153 height 32
click at [305, 281] on div "A loud cry" at bounding box center [334, 279] width 97 height 32
click at [419, 330] on icon "button" at bounding box center [425, 326] width 19 height 19
click at [573, 444] on button "button" at bounding box center [609, 434] width 101 height 58
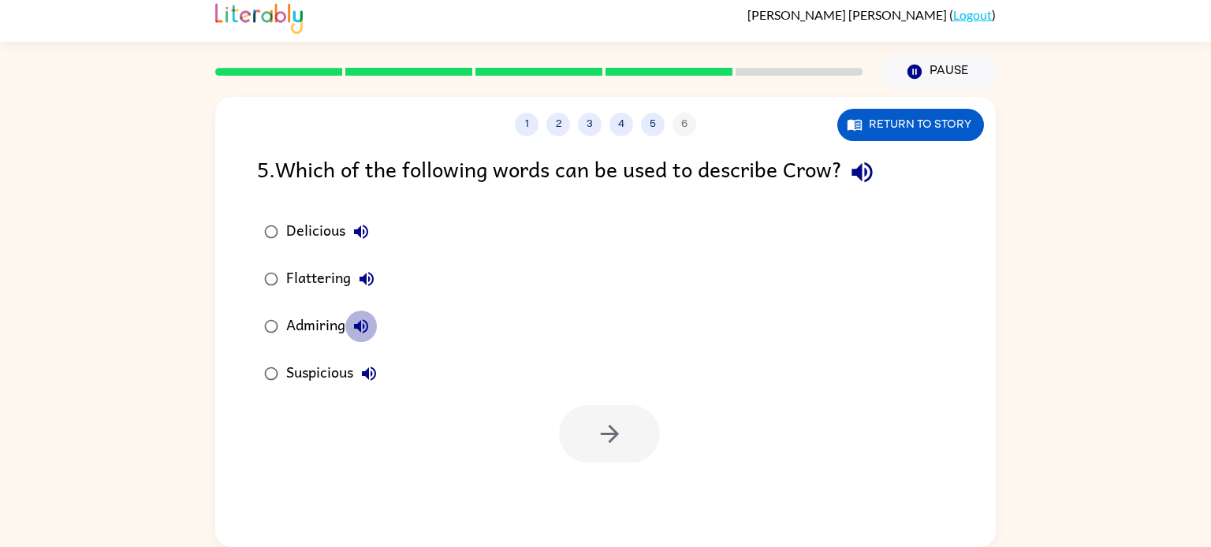
click at [349, 331] on button "Admiring" at bounding box center [361, 327] width 32 height 32
click at [325, 330] on div "Admiring" at bounding box center [331, 327] width 91 height 32
click at [616, 436] on icon "button" at bounding box center [609, 434] width 18 height 18
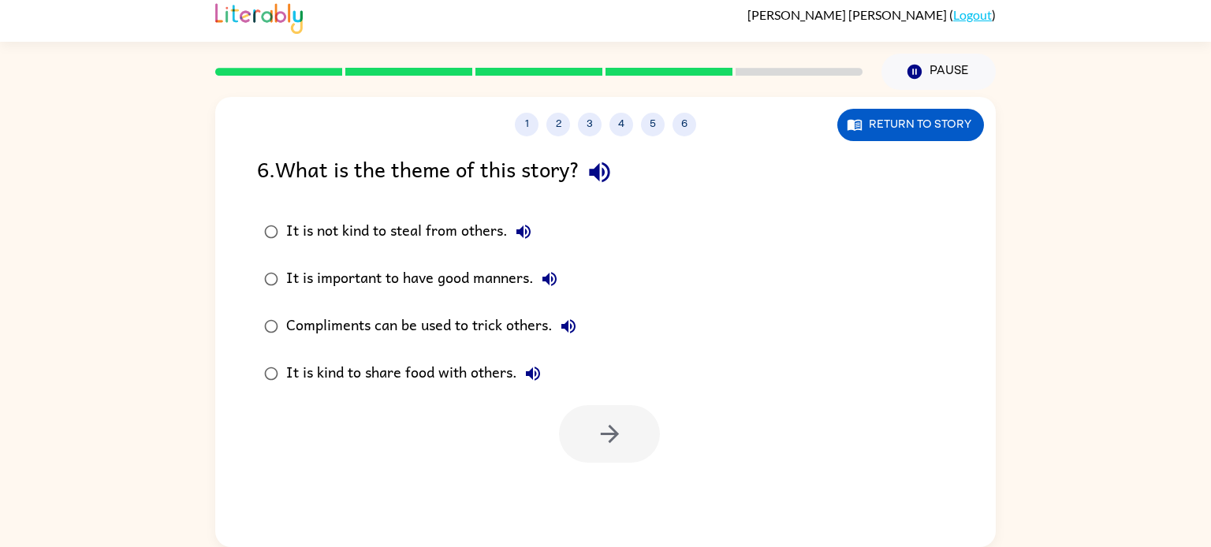
click at [407, 331] on div "Compliments can be used to trick others." at bounding box center [435, 327] width 298 height 32
click at [622, 449] on button "button" at bounding box center [609, 434] width 101 height 58
